Goal: Obtain resource: Download file/media

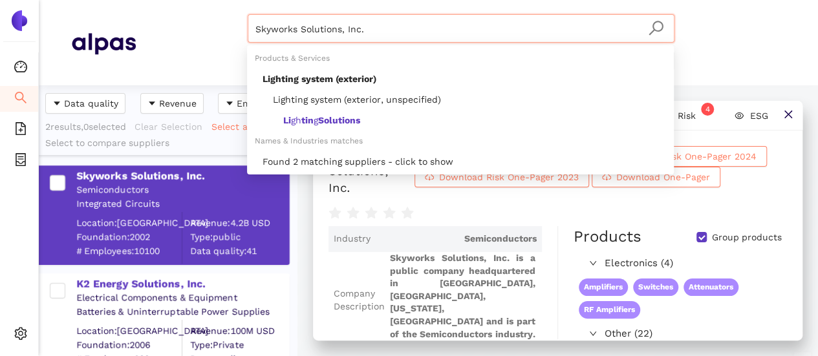
scroll to position [79, 0]
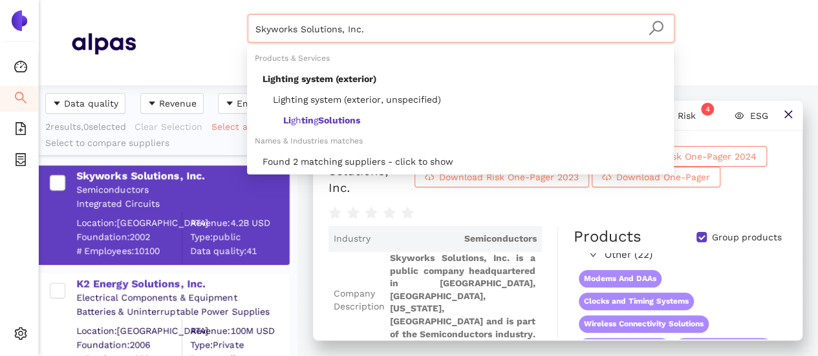
drag, startPoint x: 272, startPoint y: 19, endPoint x: 227, endPoint y: 12, distance: 45.2
click at [228, 11] on header "Skyworks Solutions, Inc. Materials & Coatings Certifications & Norms Location o…" at bounding box center [428, 42] width 779 height 85
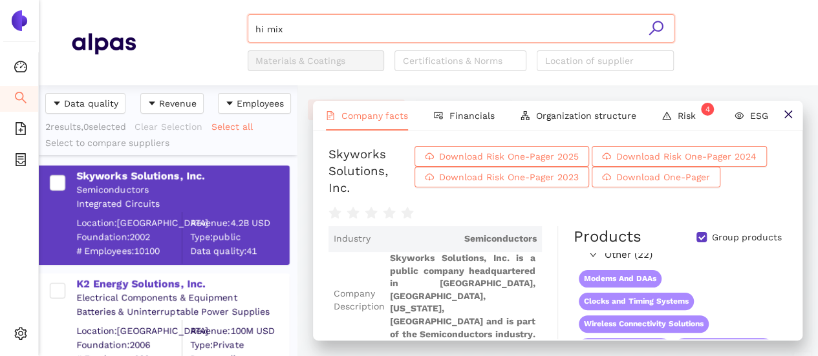
click at [318, 26] on input "hi mix" at bounding box center [460, 29] width 411 height 28
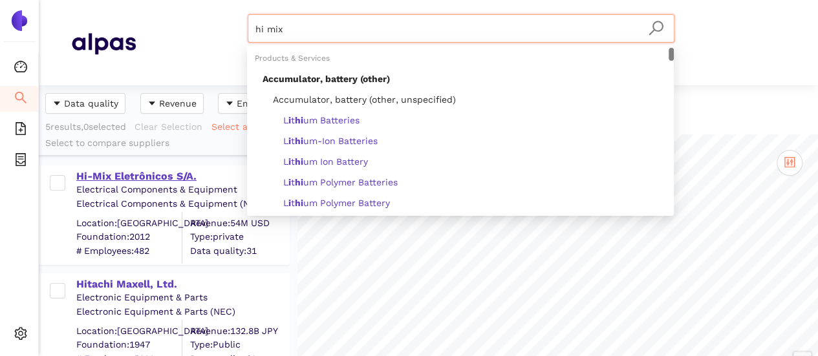
type input "hi mix"
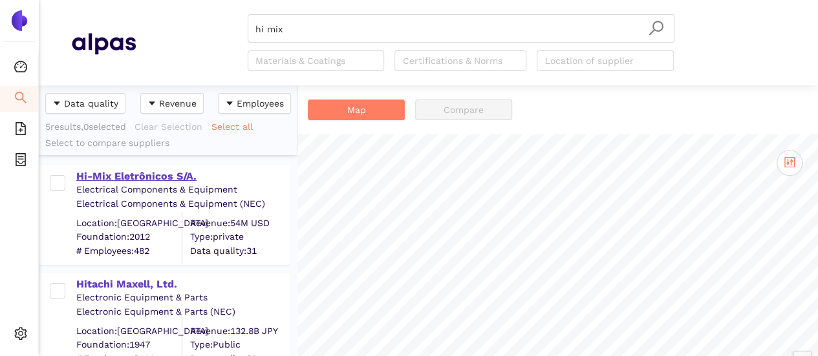
click at [135, 175] on div "Hi-Mix Eletrônicos S/A." at bounding box center [182, 176] width 212 height 14
click at [135, 173] on div "Hi-Mix Eletrônicos S/A." at bounding box center [182, 176] width 212 height 14
click at [142, 174] on div "Hi-Mix Eletrônicos S/A." at bounding box center [182, 176] width 212 height 14
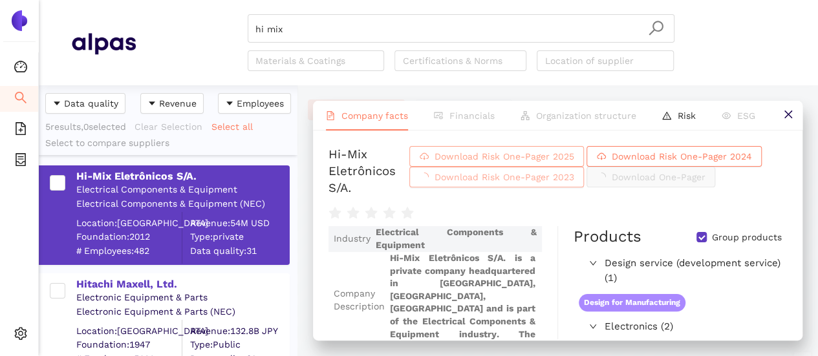
click at [526, 157] on span "Download Risk One-Pager 2025" at bounding box center [504, 156] width 140 height 14
